Goal: Transaction & Acquisition: Obtain resource

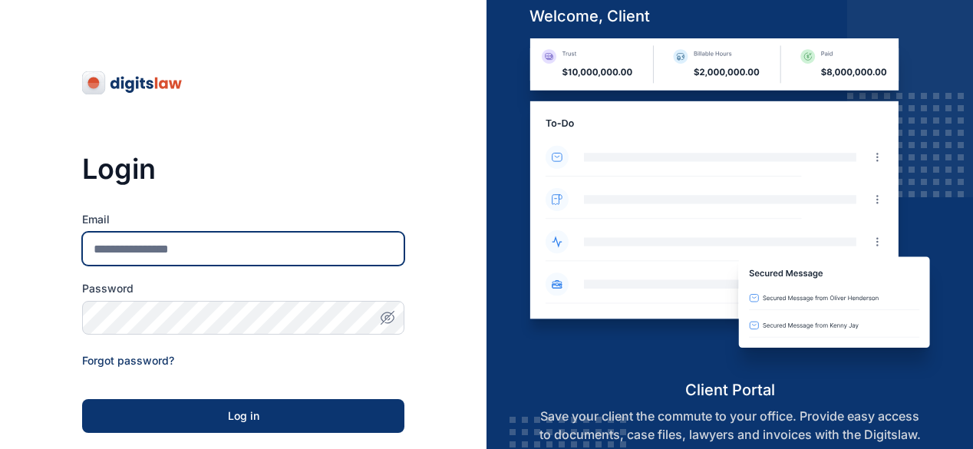
type input "**********"
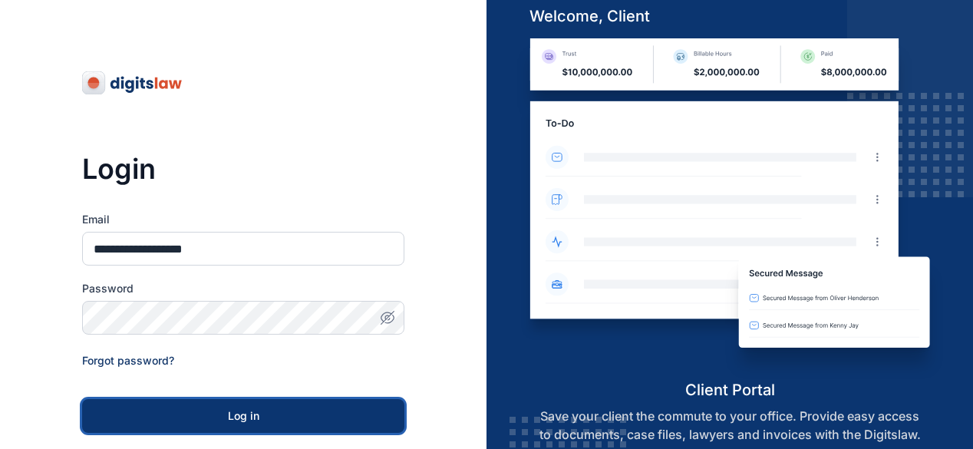
click at [241, 417] on div "Log in" at bounding box center [243, 415] width 273 height 15
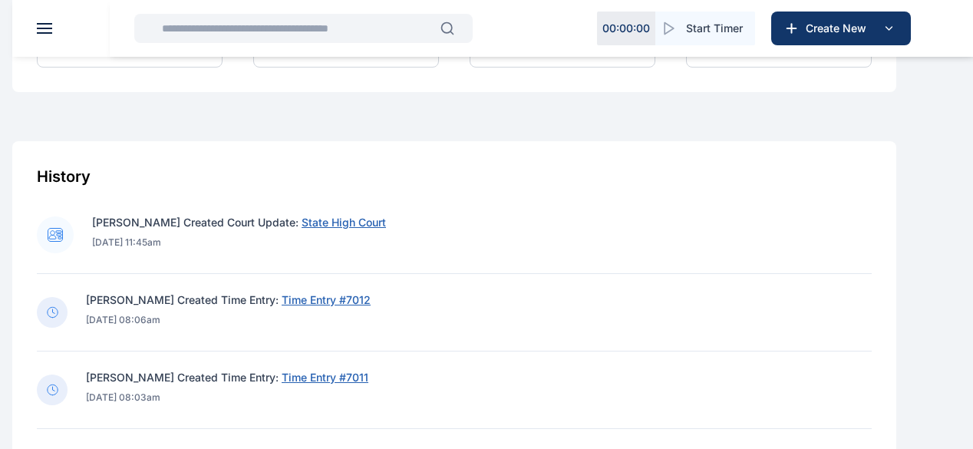
scroll to position [543, 0]
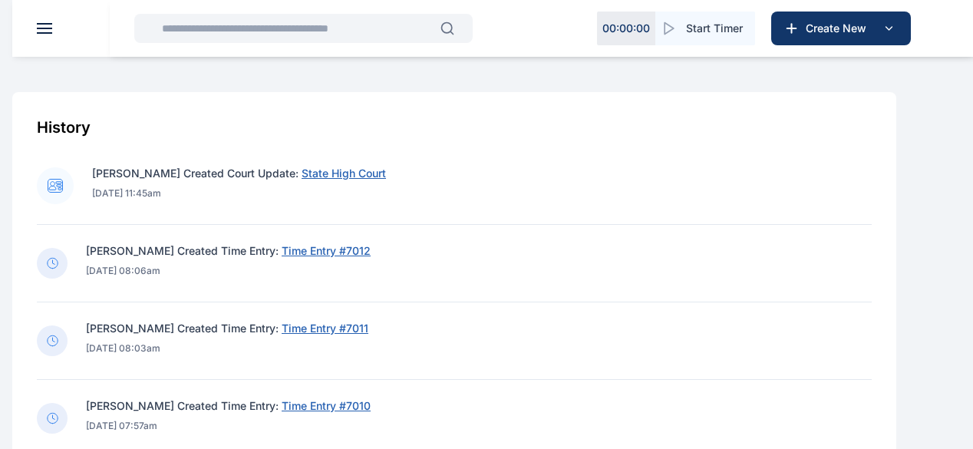
click at [0, 0] on icon at bounding box center [0, 0] width 0 height 0
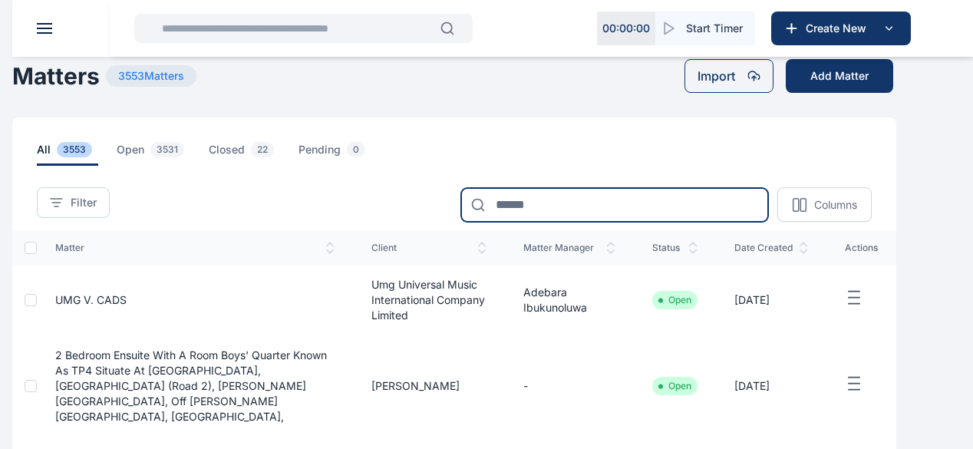
click at [543, 218] on input at bounding box center [614, 205] width 307 height 34
type input "*****"
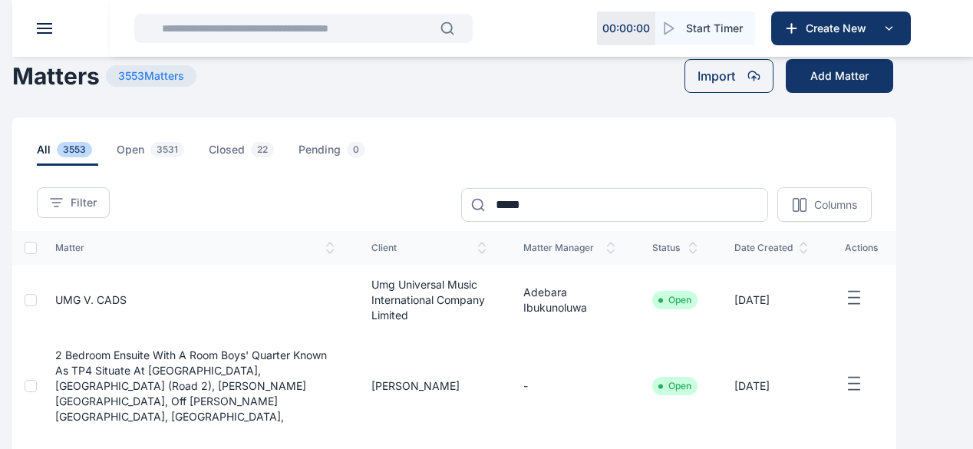
click at [485, 212] on icon at bounding box center [478, 205] width 14 height 14
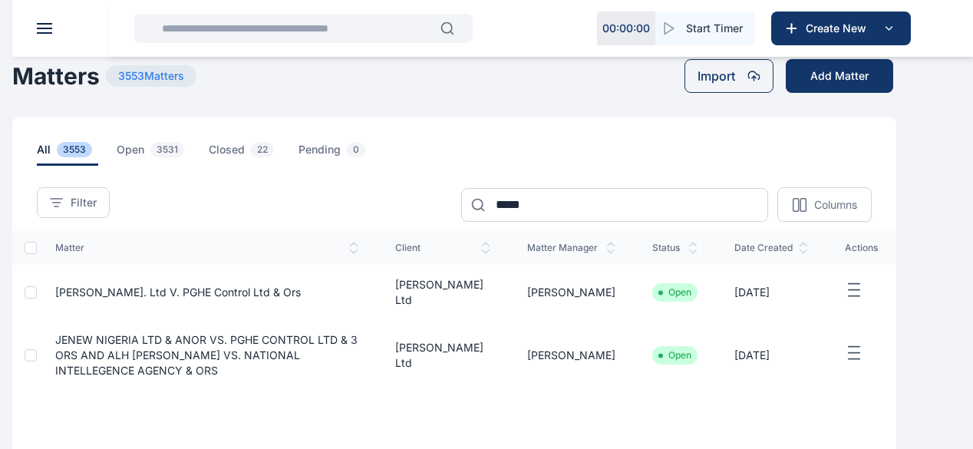
click at [860, 353] on line "button" at bounding box center [854, 353] width 11 height 0
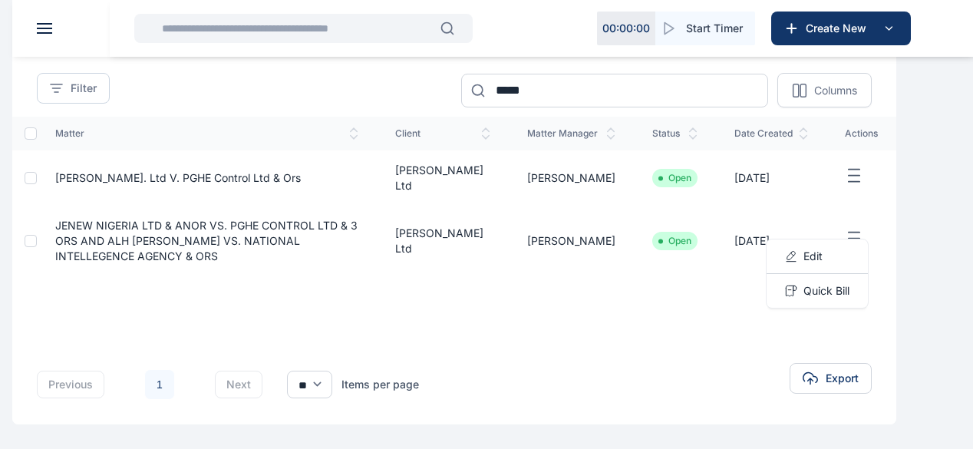
scroll to position [127, 0]
click at [219, 256] on span "JENEW NIGERIA LTD & ANOR VS. PGHE CONTROL LTD & 3 ORS AND ALH SANI USMAN VS. NA…" at bounding box center [206, 241] width 302 height 44
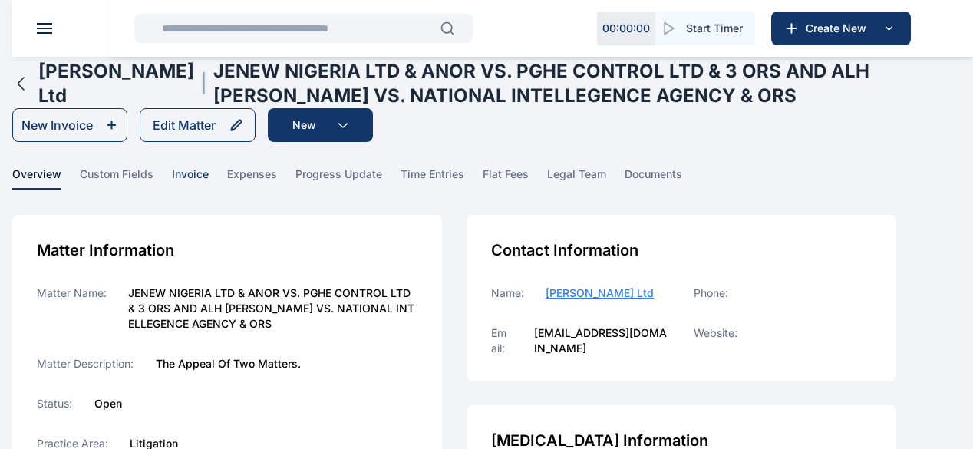
click at [209, 190] on span "invoice" at bounding box center [190, 179] width 37 height 24
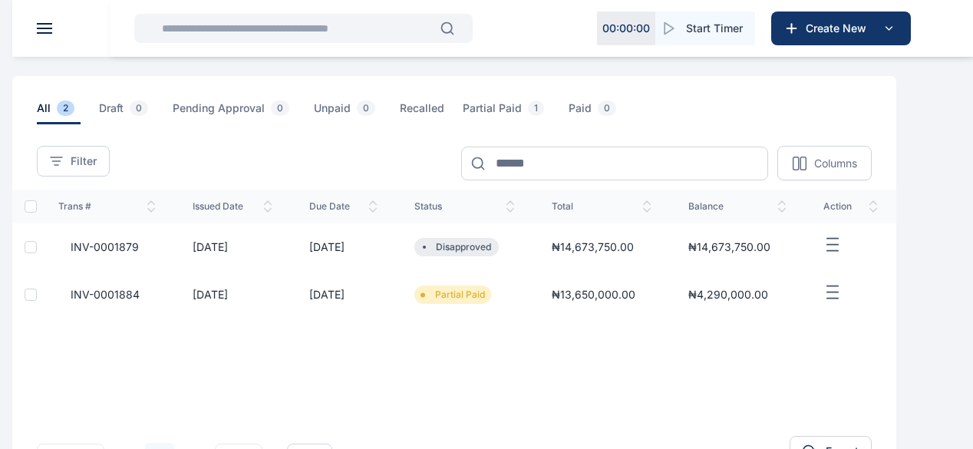
scroll to position [159, 0]
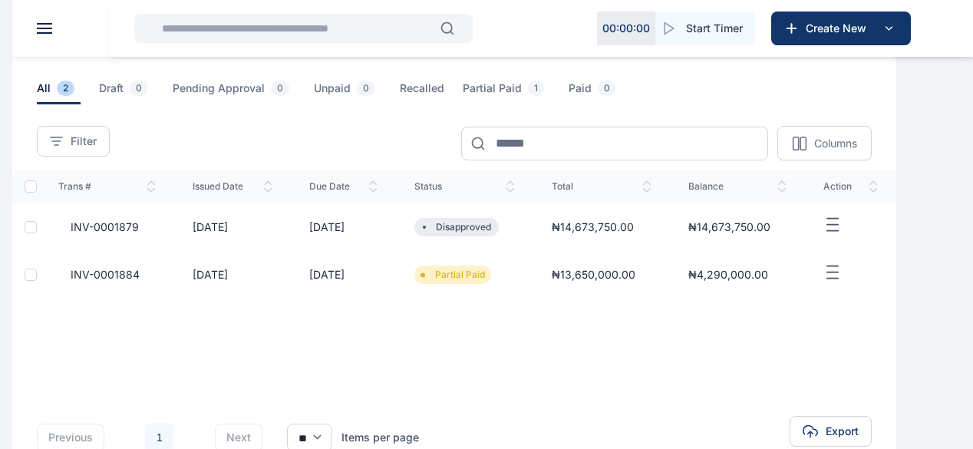
click at [842, 282] on icon "button" at bounding box center [832, 272] width 18 height 19
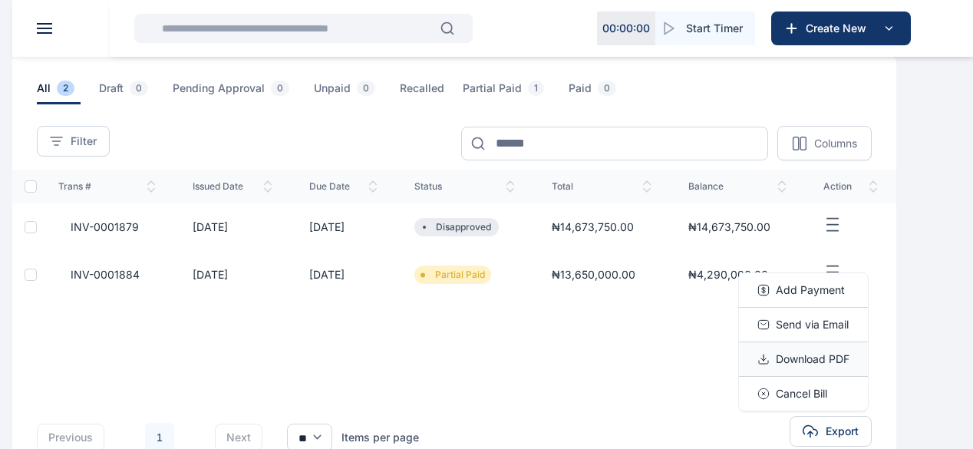
click at [835, 367] on span "Download PDF" at bounding box center [813, 359] width 74 height 15
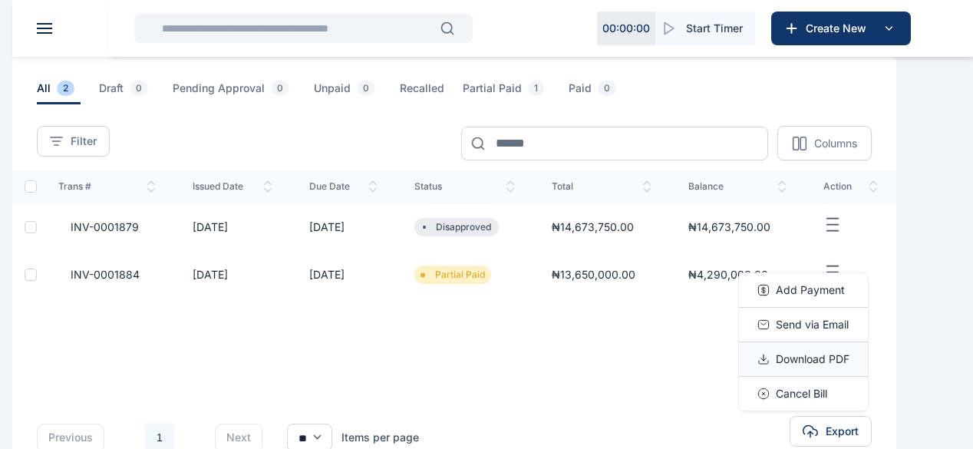
click at [835, 367] on span "Download PDF" at bounding box center [813, 359] width 74 height 15
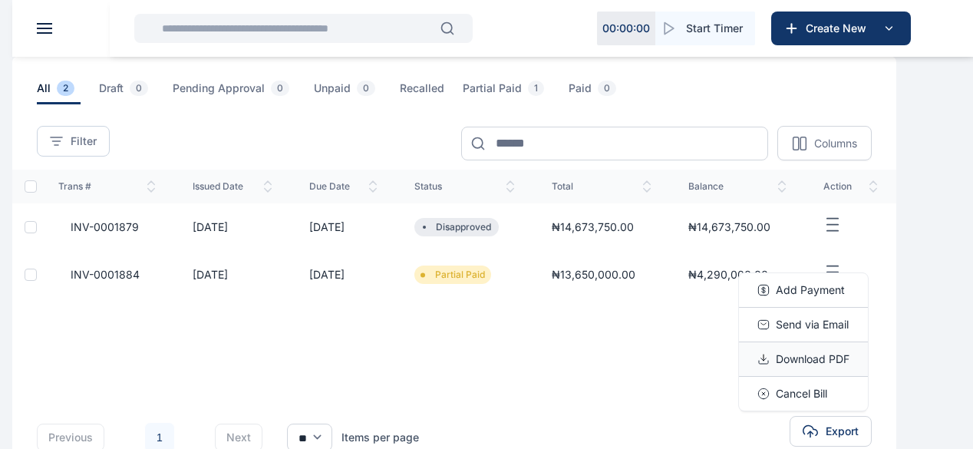
click at [835, 367] on span "Download PDF" at bounding box center [813, 359] width 74 height 15
click at [850, 367] on span "Download PDF" at bounding box center [813, 359] width 74 height 15
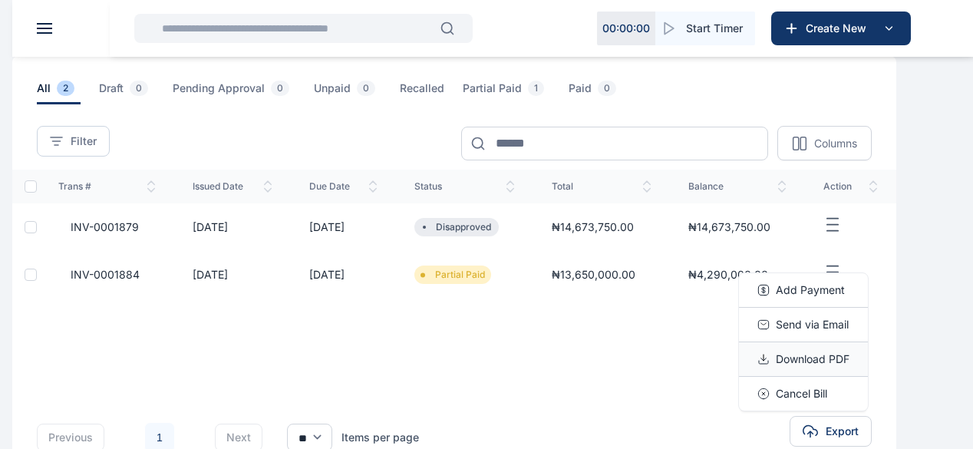
click at [850, 367] on span "Download PDF" at bounding box center [813, 359] width 74 height 15
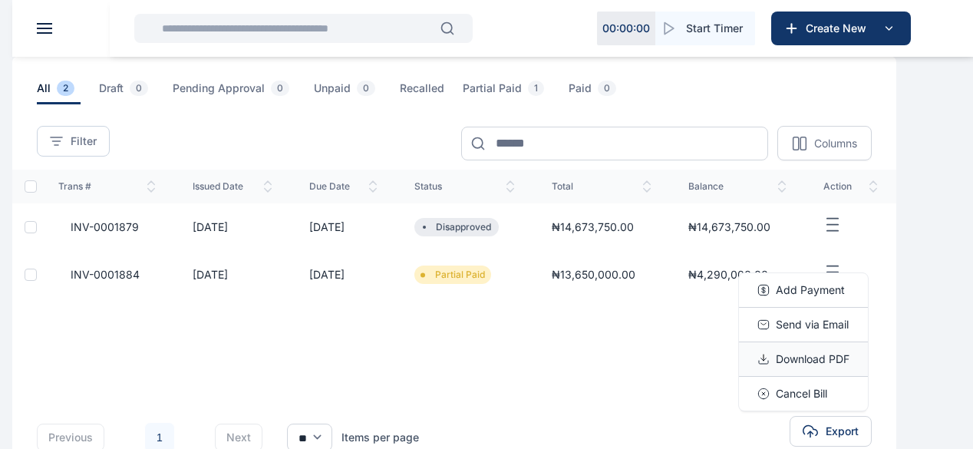
click at [850, 367] on span "Download PDF" at bounding box center [813, 359] width 74 height 15
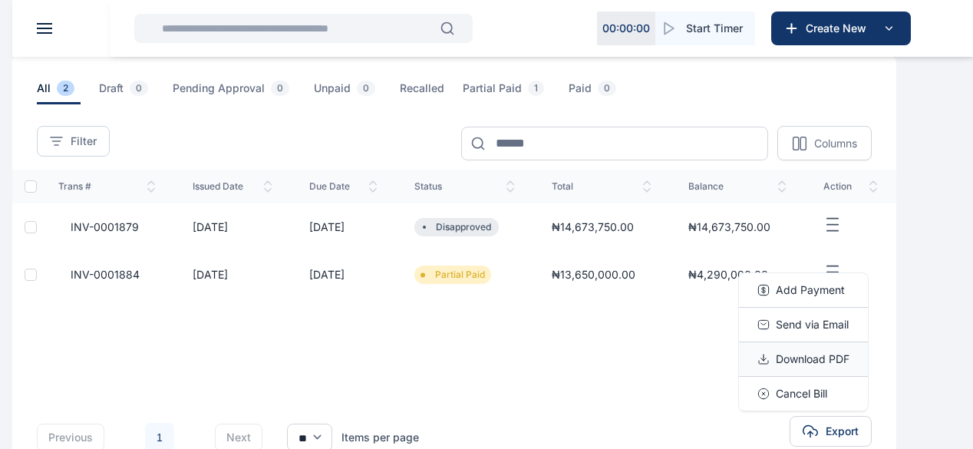
click at [850, 367] on span "Download PDF" at bounding box center [813, 359] width 74 height 15
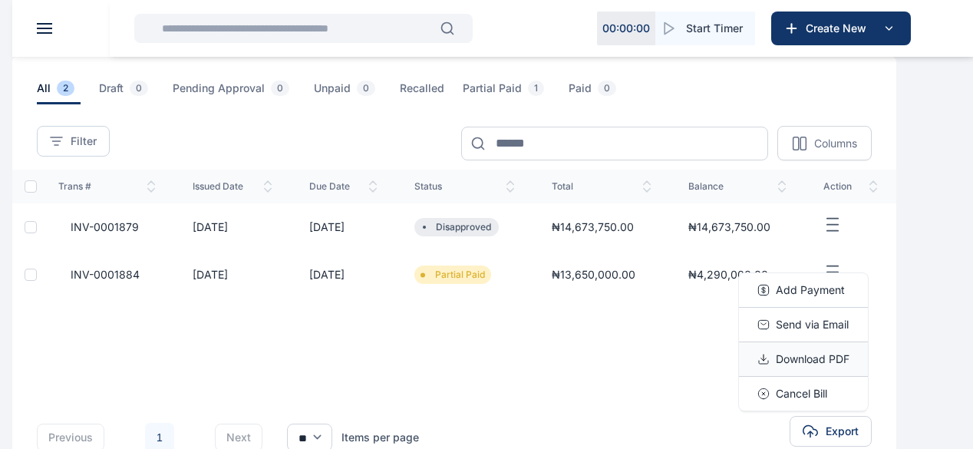
click at [850, 367] on span "Download PDF" at bounding box center [813, 359] width 74 height 15
click at [550, 104] on span "Partial Paid 1" at bounding box center [506, 93] width 87 height 24
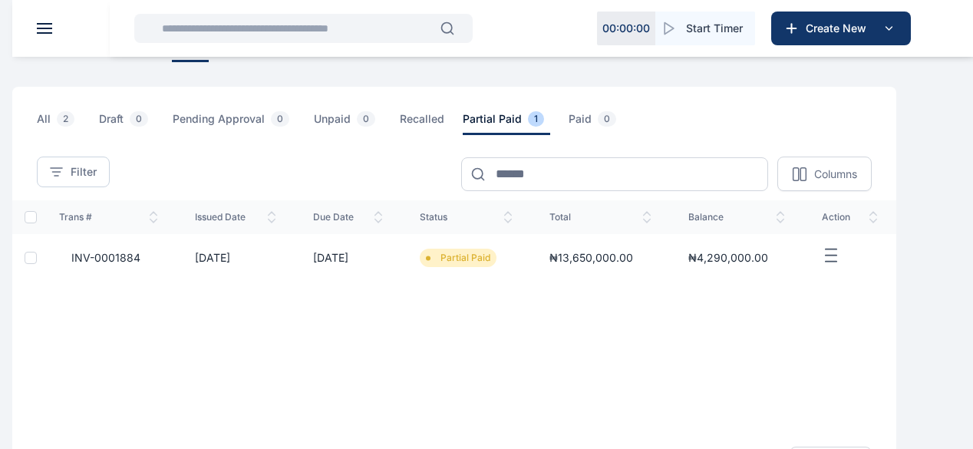
scroll to position [127, 0]
click at [837, 257] on line "button" at bounding box center [831, 257] width 11 height 0
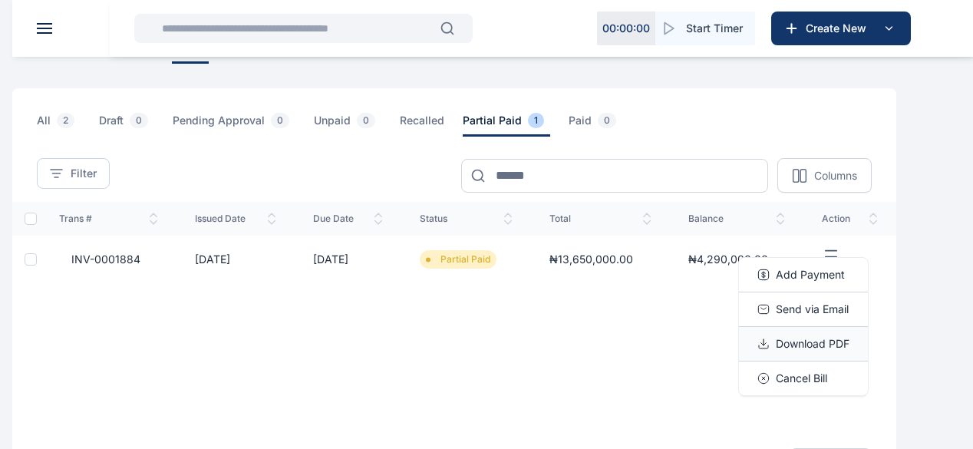
click at [824, 352] on span "Download PDF" at bounding box center [813, 343] width 74 height 15
drag, startPoint x: 824, startPoint y: 381, endPoint x: 847, endPoint y: 380, distance: 23.0
click at [847, 352] on span "Download PDF" at bounding box center [813, 343] width 74 height 15
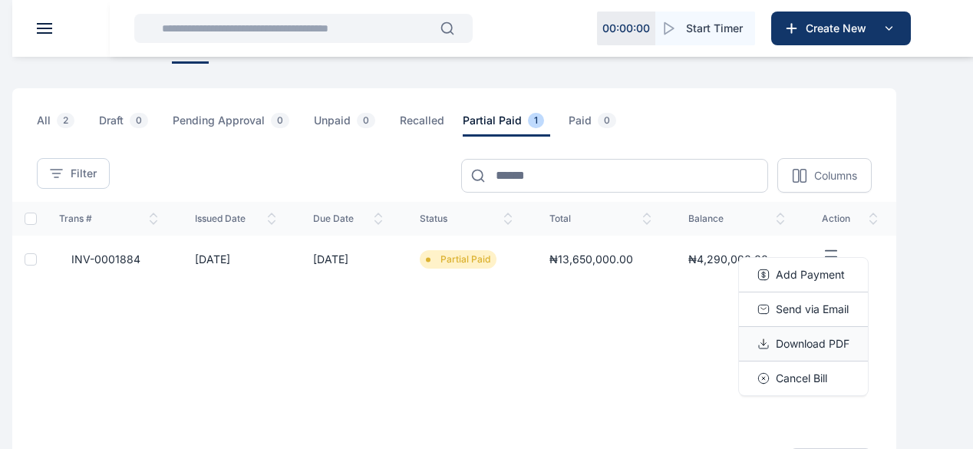
click at [847, 352] on span "Download PDF" at bounding box center [813, 343] width 74 height 15
click at [437, 338] on div "Trans # issued Date Due Date status total balance action INV-0001884 01/11/2024…" at bounding box center [454, 300] width 884 height 197
